Goal: Task Accomplishment & Management: Manage account settings

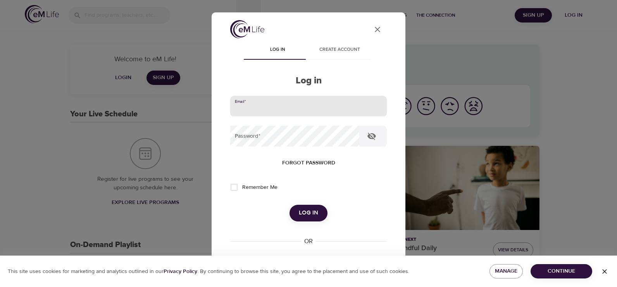
click at [260, 102] on input "email" at bounding box center [308, 106] width 157 height 21
type input "[EMAIL_ADDRESS][DOMAIN_NAME]"
click at [290, 205] on button "Log in" at bounding box center [309, 213] width 38 height 16
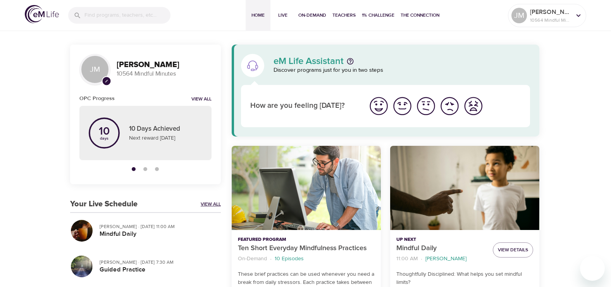
click at [209, 202] on link "View All" at bounding box center [211, 204] width 20 height 7
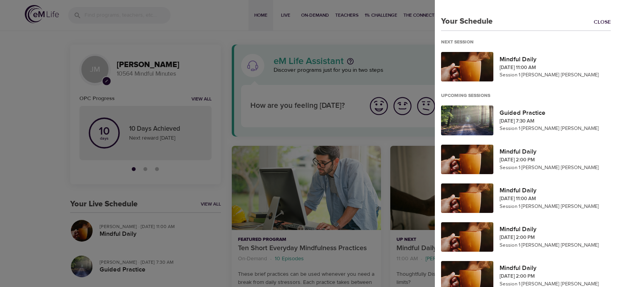
click at [345, 16] on div at bounding box center [308, 143] width 617 height 287
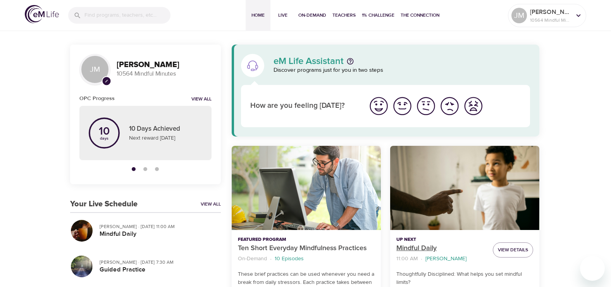
click at [411, 245] on p "Mindful Daily" at bounding box center [442, 248] width 90 height 10
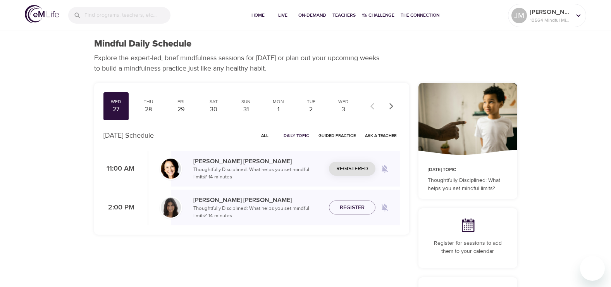
checkbox input "true"
click at [149, 107] on div "28" at bounding box center [148, 109] width 19 height 9
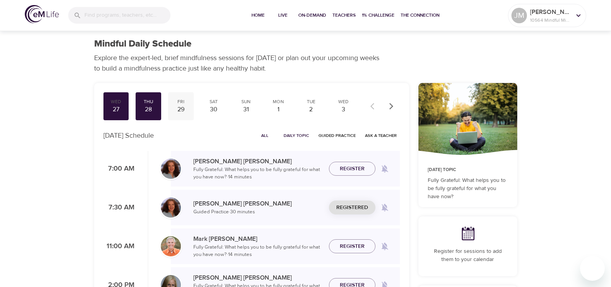
click at [179, 110] on div "29" at bounding box center [180, 109] width 19 height 9
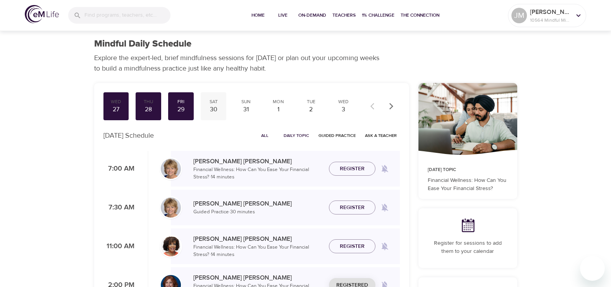
click at [216, 104] on div "Sat" at bounding box center [213, 101] width 19 height 7
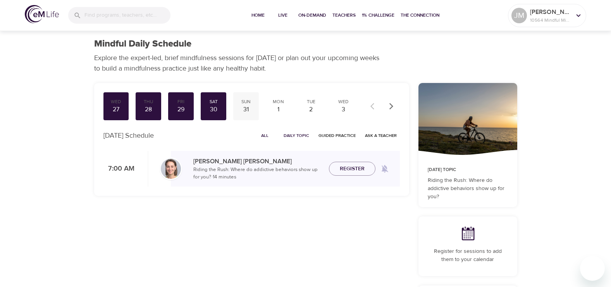
click at [243, 106] on div "31" at bounding box center [245, 109] width 19 height 9
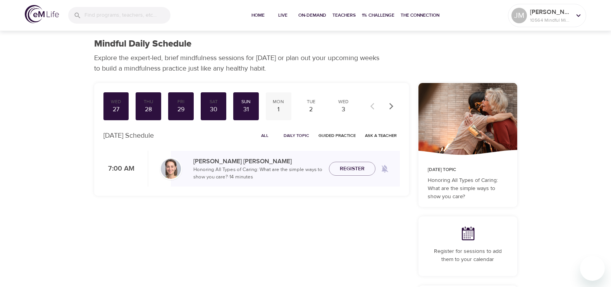
click at [276, 104] on div "Mon" at bounding box center [278, 101] width 19 height 7
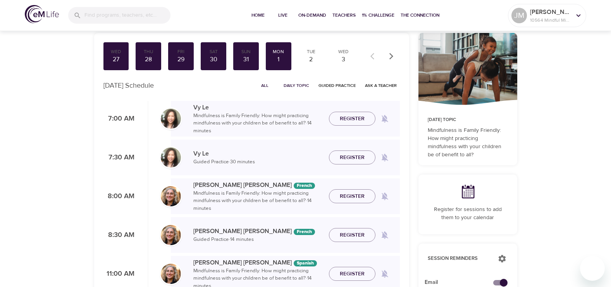
scroll to position [39, 0]
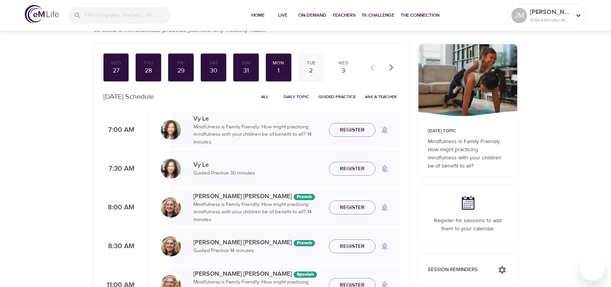
click at [311, 65] on div "Tue" at bounding box center [311, 63] width 19 height 7
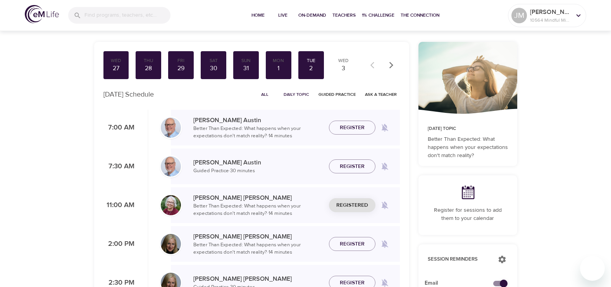
scroll to position [39, 0]
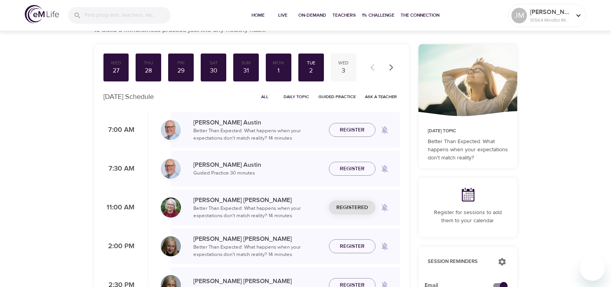
click at [345, 69] on div "3" at bounding box center [343, 70] width 19 height 9
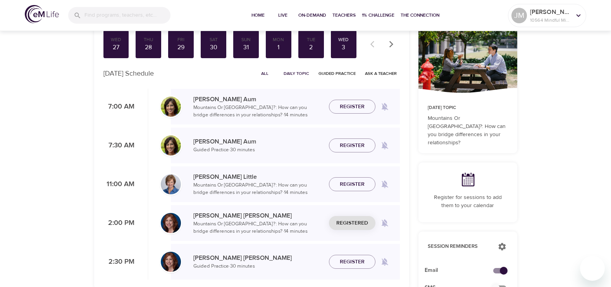
scroll to position [39, 0]
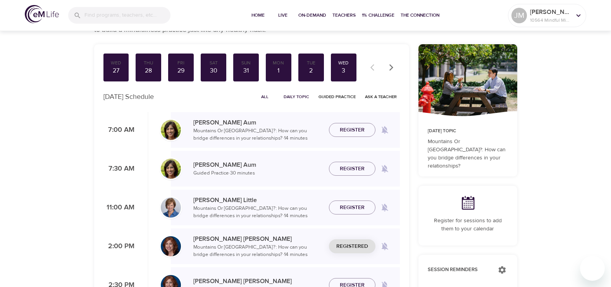
click at [390, 65] on icon "button" at bounding box center [391, 67] width 4 height 7
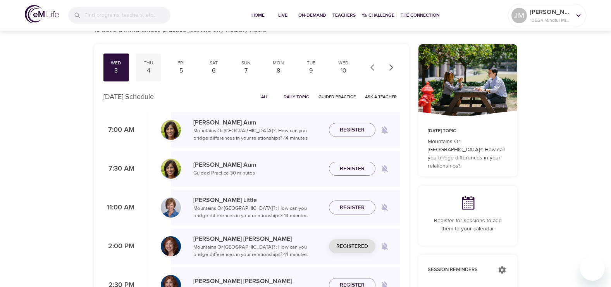
click at [147, 67] on div "4" at bounding box center [148, 70] width 19 height 9
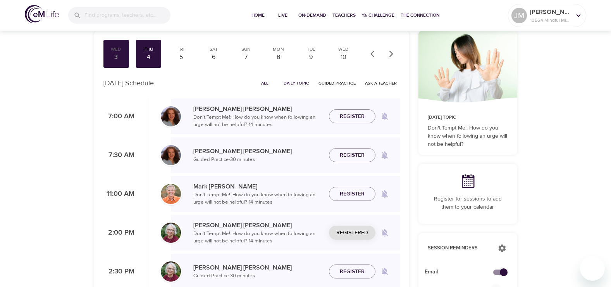
scroll to position [39, 0]
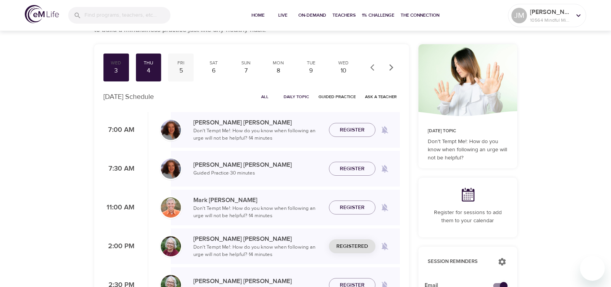
click at [180, 67] on div "5" at bounding box center [180, 70] width 19 height 9
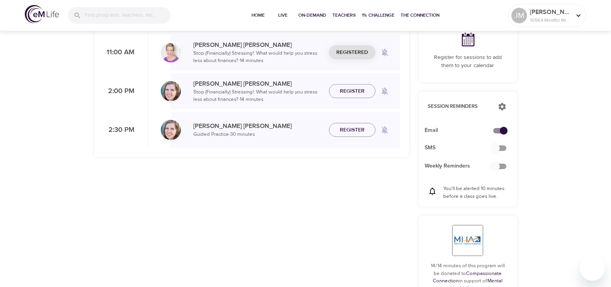
scroll to position [39, 0]
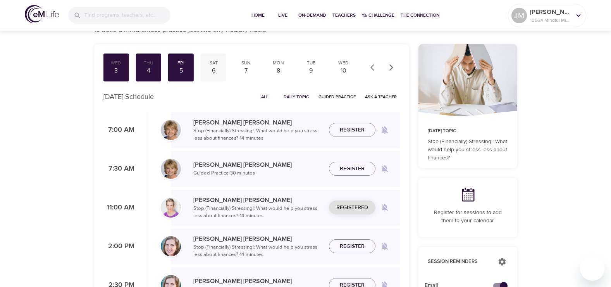
click at [214, 63] on div "Sat" at bounding box center [213, 63] width 19 height 7
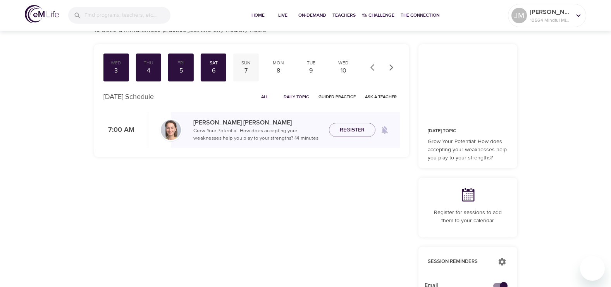
click at [246, 69] on div "7" at bounding box center [245, 70] width 19 height 9
click at [281, 66] on div "8" at bounding box center [278, 70] width 19 height 9
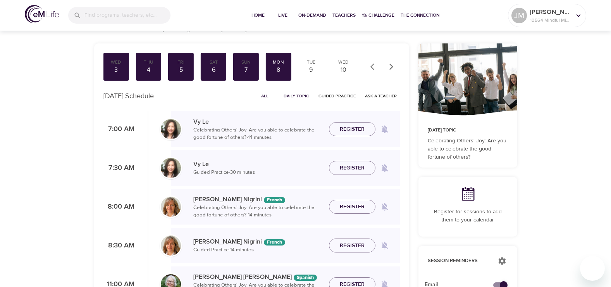
scroll to position [39, 0]
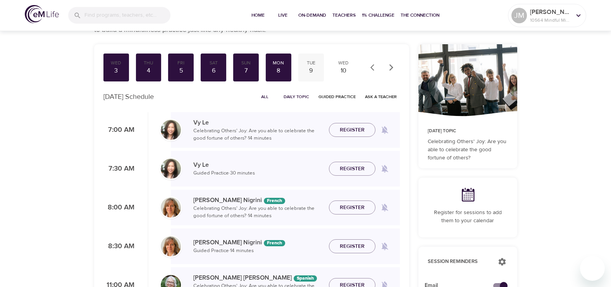
click at [312, 65] on div "Tue" at bounding box center [311, 63] width 19 height 7
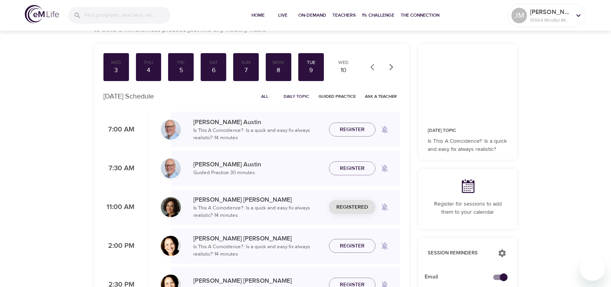
scroll to position [39, 0]
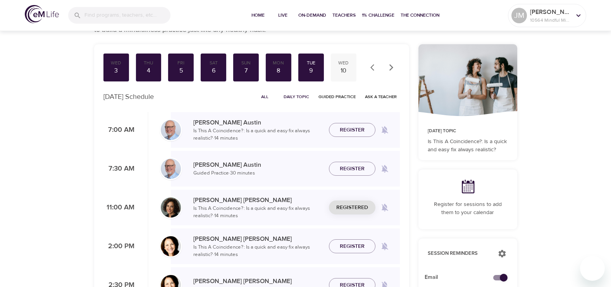
click at [342, 64] on div "Wed" at bounding box center [343, 63] width 19 height 7
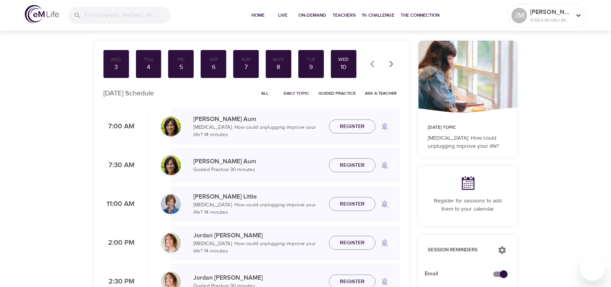
scroll to position [39, 0]
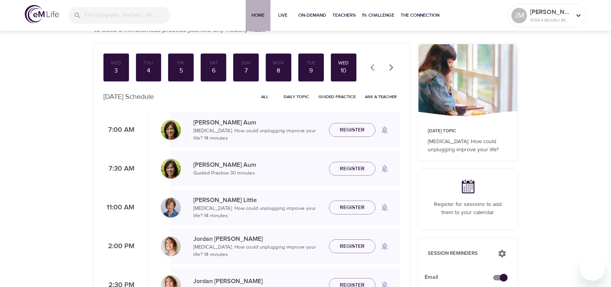
click at [254, 12] on span "Home" at bounding box center [258, 15] width 19 height 8
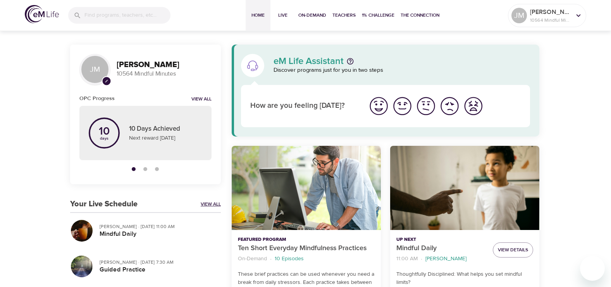
click at [211, 204] on link "View All" at bounding box center [211, 204] width 20 height 7
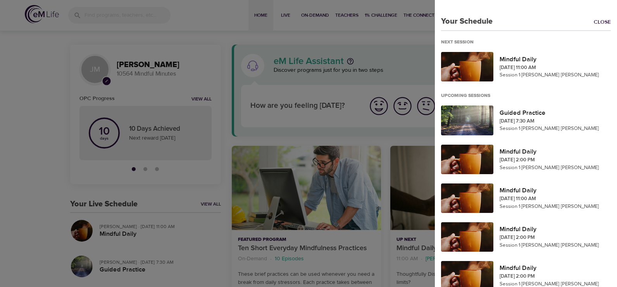
click at [208, 204] on div at bounding box center [308, 143] width 617 height 287
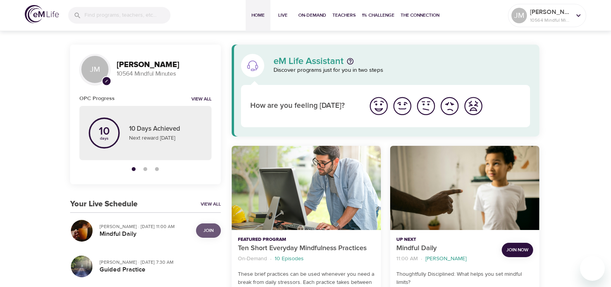
click at [207, 229] on span "Join" at bounding box center [209, 230] width 10 height 8
click at [283, 16] on span "Live" at bounding box center [283, 15] width 19 height 8
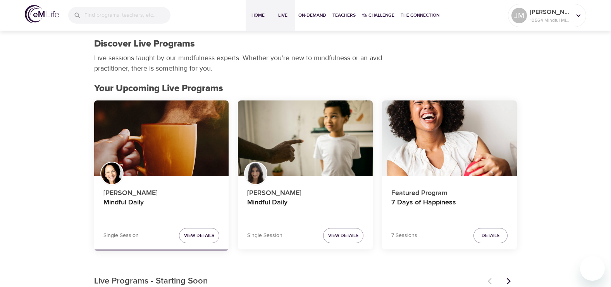
click at [255, 11] on span "Home" at bounding box center [258, 15] width 19 height 8
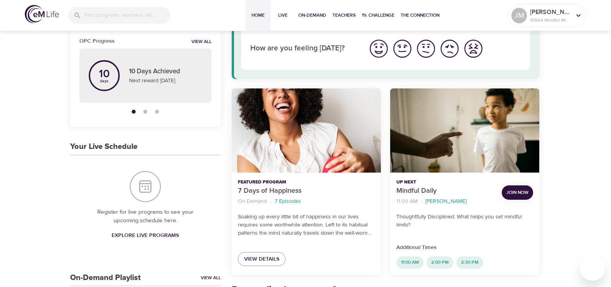
scroll to position [39, 0]
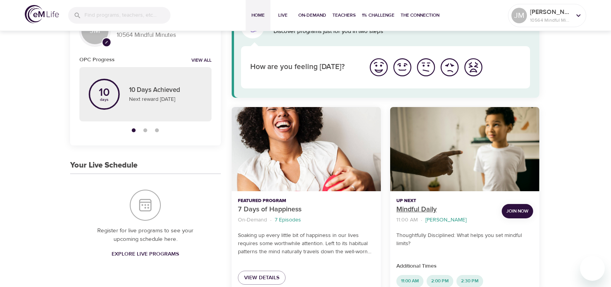
click at [414, 209] on p "Mindful Daily" at bounding box center [446, 209] width 99 height 10
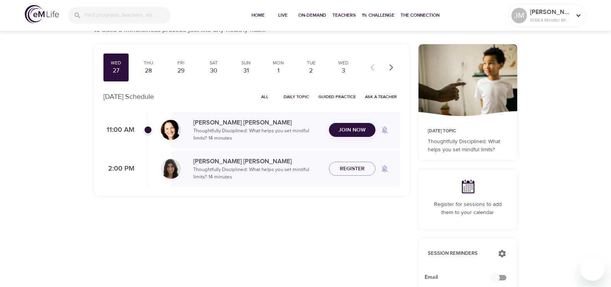
checkbox input "true"
click at [350, 121] on span "Join Now" at bounding box center [352, 125] width 27 height 10
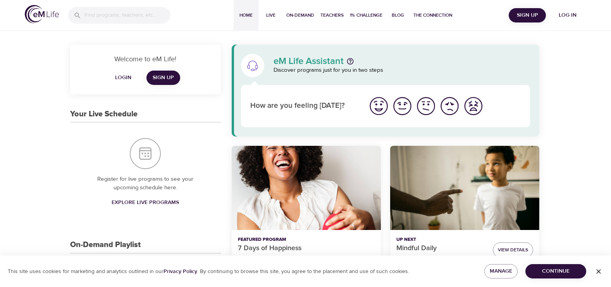
click at [128, 75] on span "Login" at bounding box center [123, 78] width 19 height 10
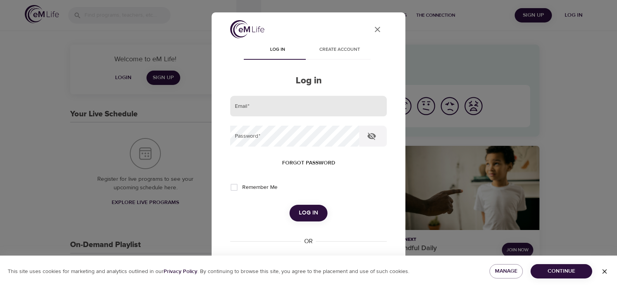
click at [240, 104] on input "email" at bounding box center [308, 106] width 157 height 21
type input "[EMAIL_ADDRESS][DOMAIN_NAME]"
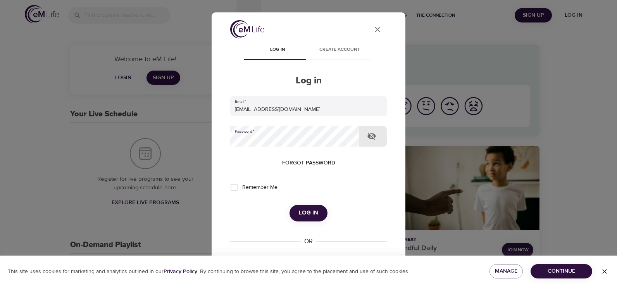
click at [290, 205] on button "Log in" at bounding box center [309, 213] width 38 height 16
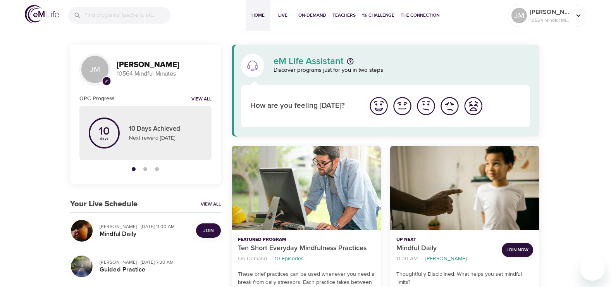
click at [210, 228] on span "Join" at bounding box center [209, 230] width 10 height 8
